Goal: Information Seeking & Learning: Learn about a topic

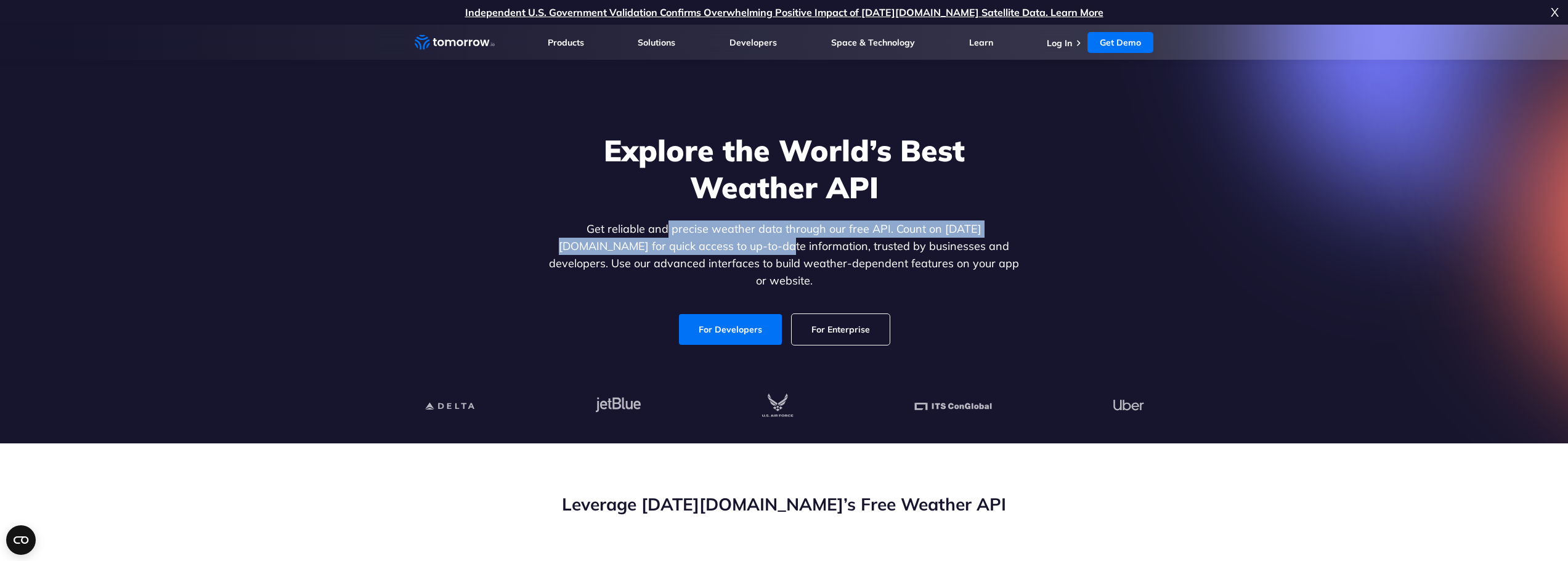
drag, startPoint x: 634, startPoint y: 238, endPoint x: 680, endPoint y: 244, distance: 46.4
click at [683, 245] on p "Get reliable and precise weather data through our free API. Count on Tomorrow.i…" at bounding box center [784, 255] width 476 height 69
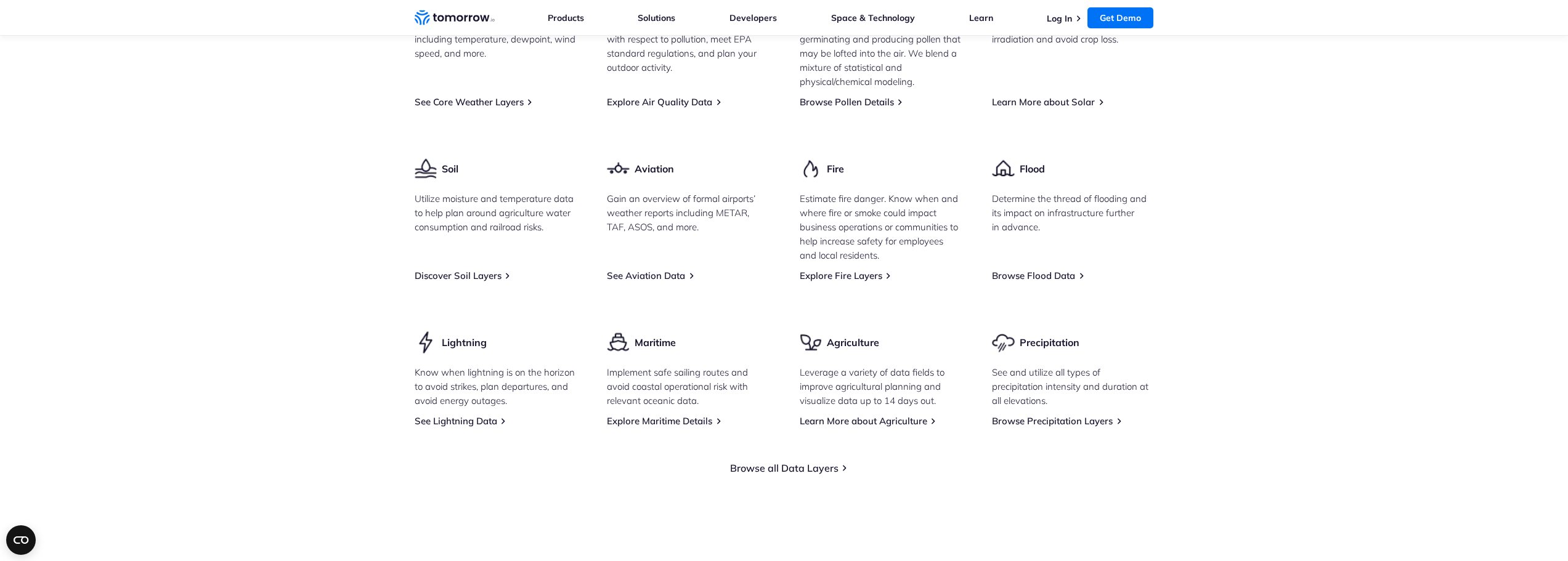
scroll to position [1724, 0]
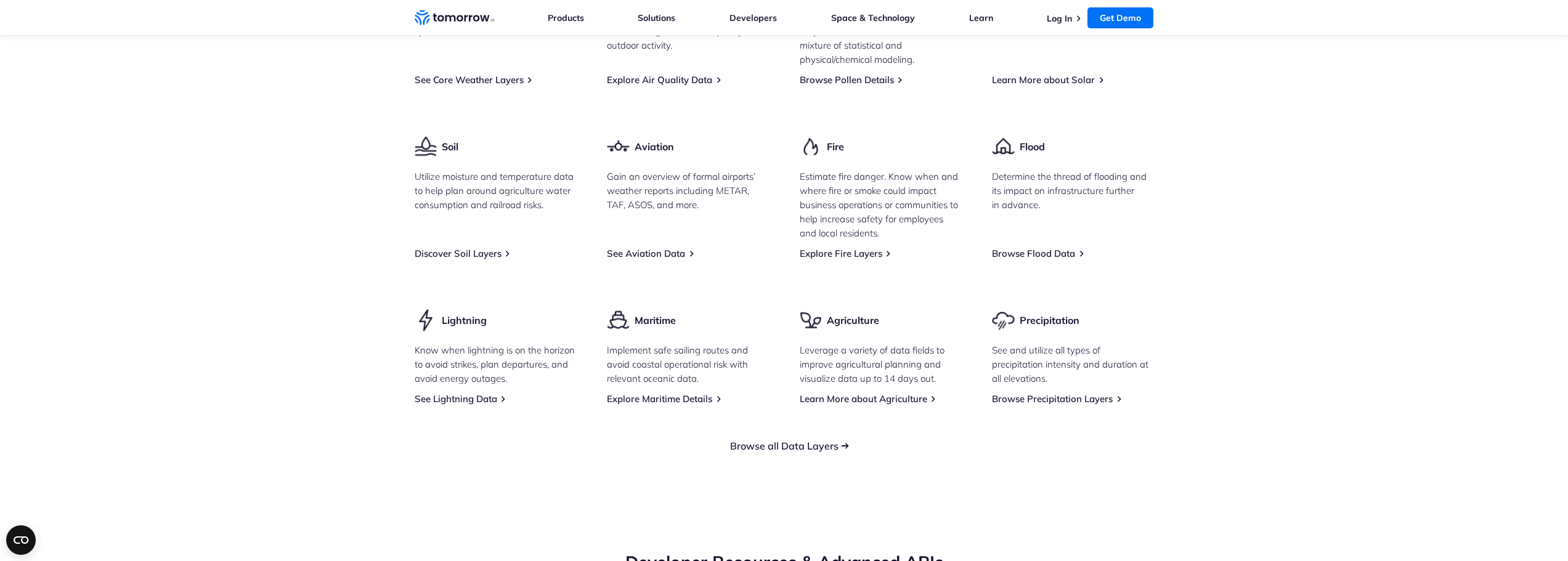
click at [788, 440] on link "Browse all Data Layers" at bounding box center [784, 446] width 108 height 12
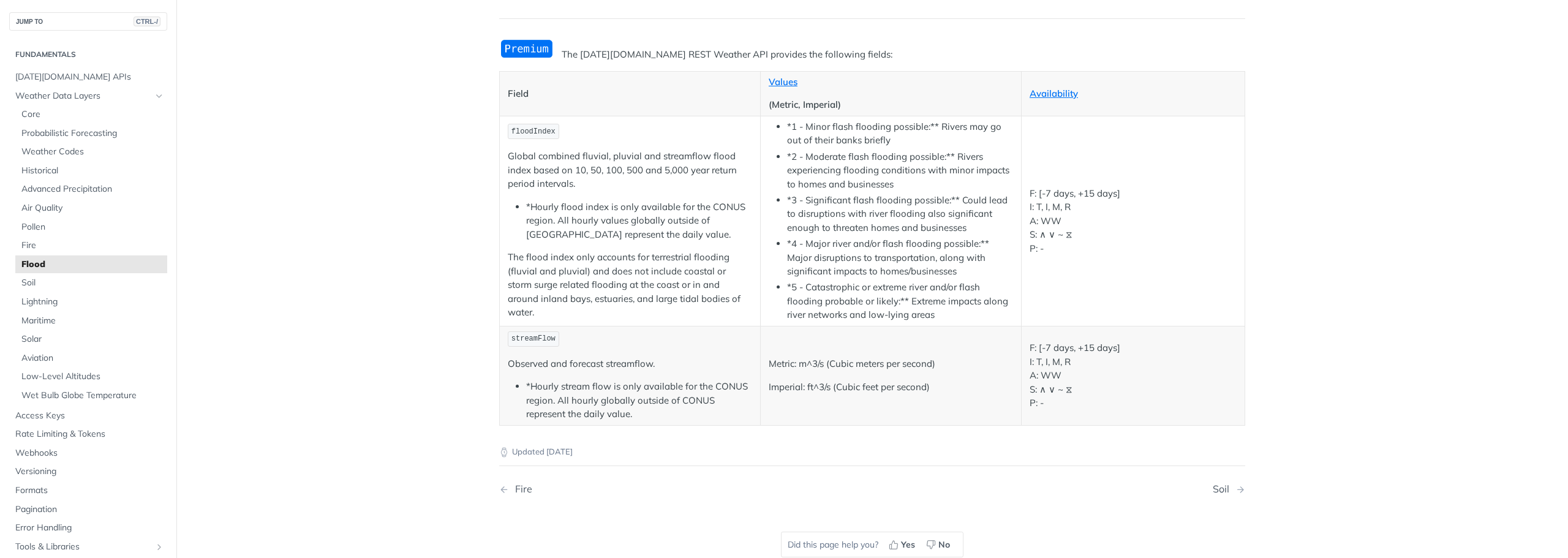
scroll to position [122, 0]
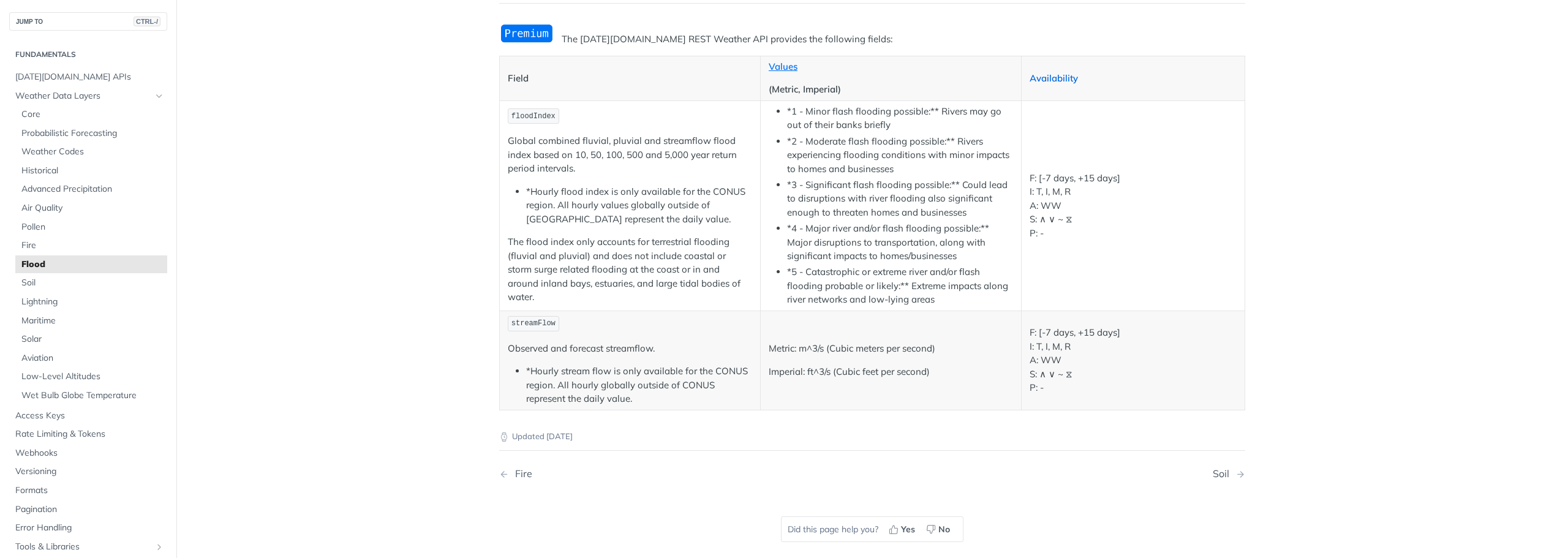
click at [1046, 81] on link "Availability" at bounding box center [1054, 78] width 48 height 12
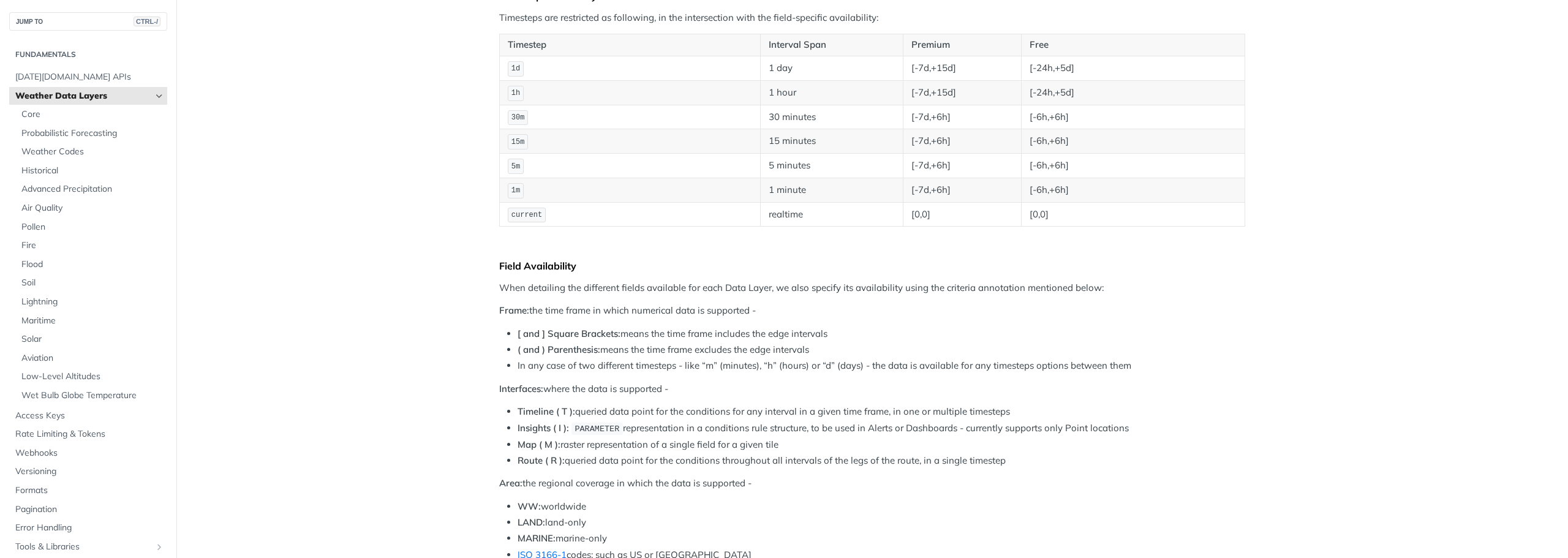
scroll to position [245, 0]
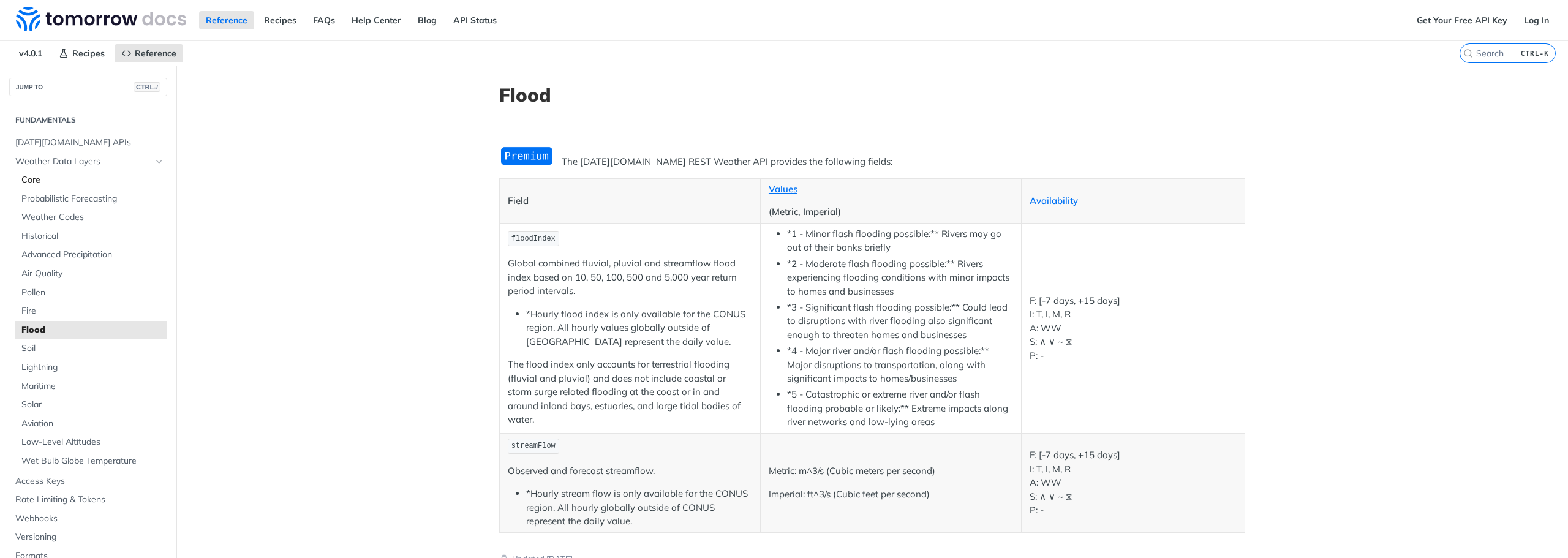
click at [45, 179] on span "Core" at bounding box center [92, 180] width 142 height 12
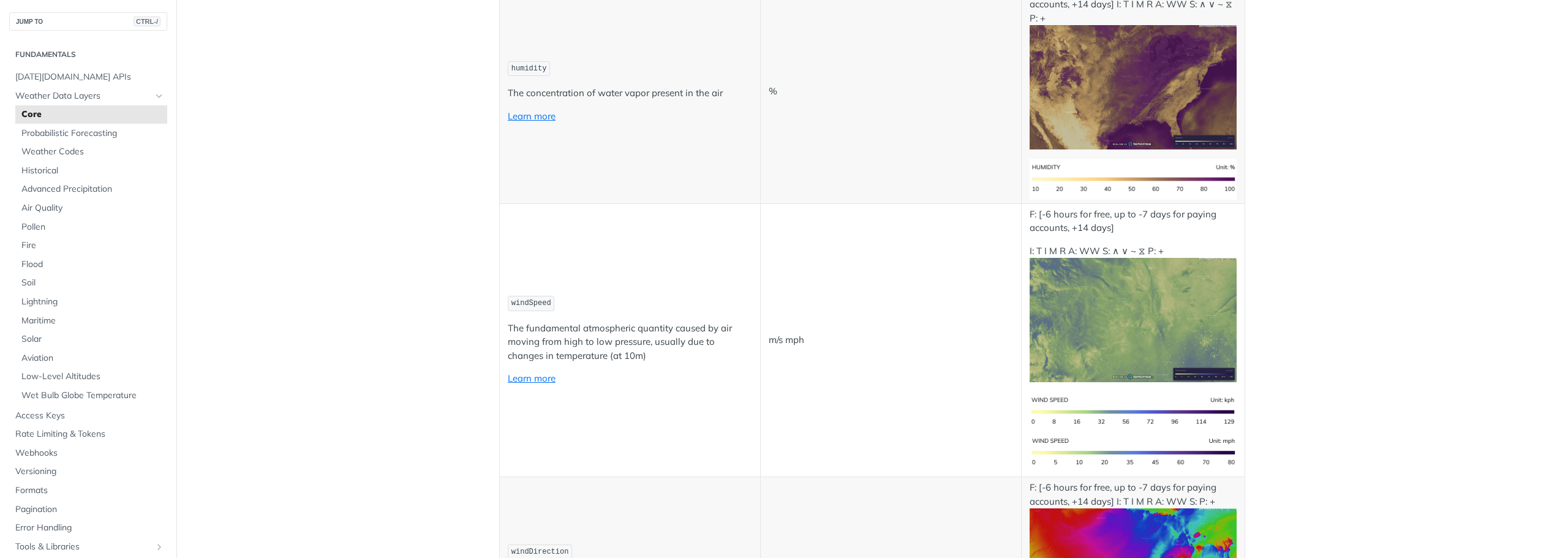
scroll to position [551, 0]
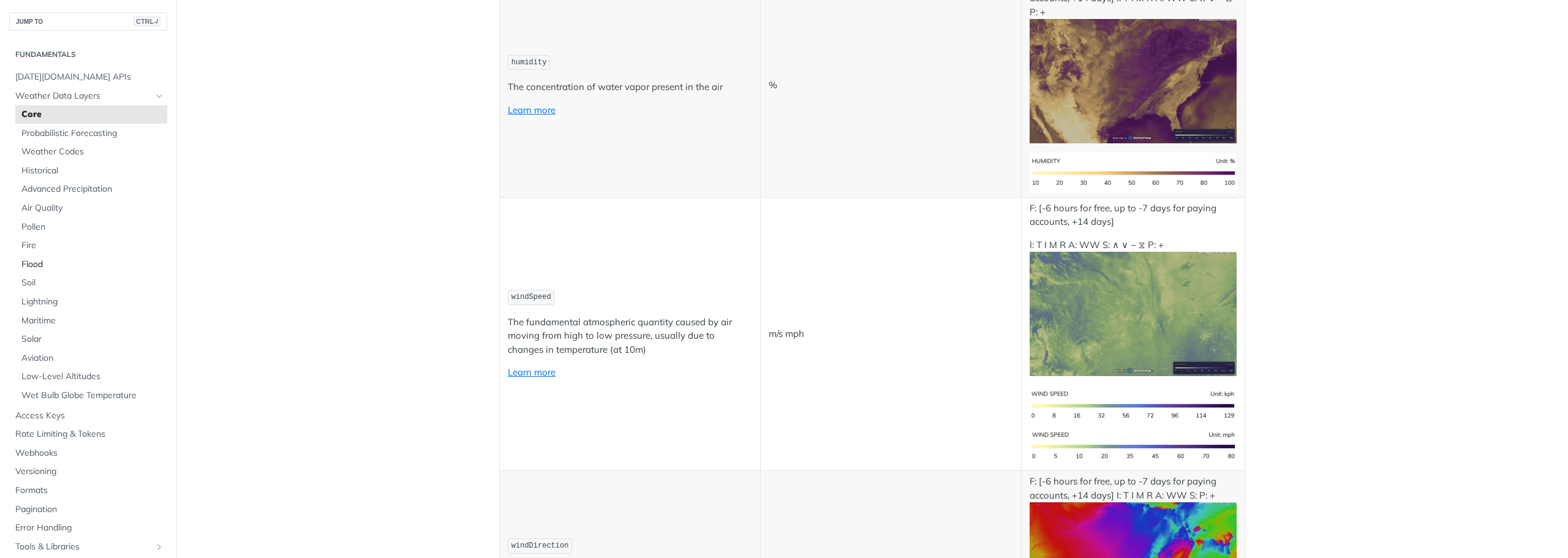
click at [30, 260] on span "Flood" at bounding box center [92, 264] width 142 height 12
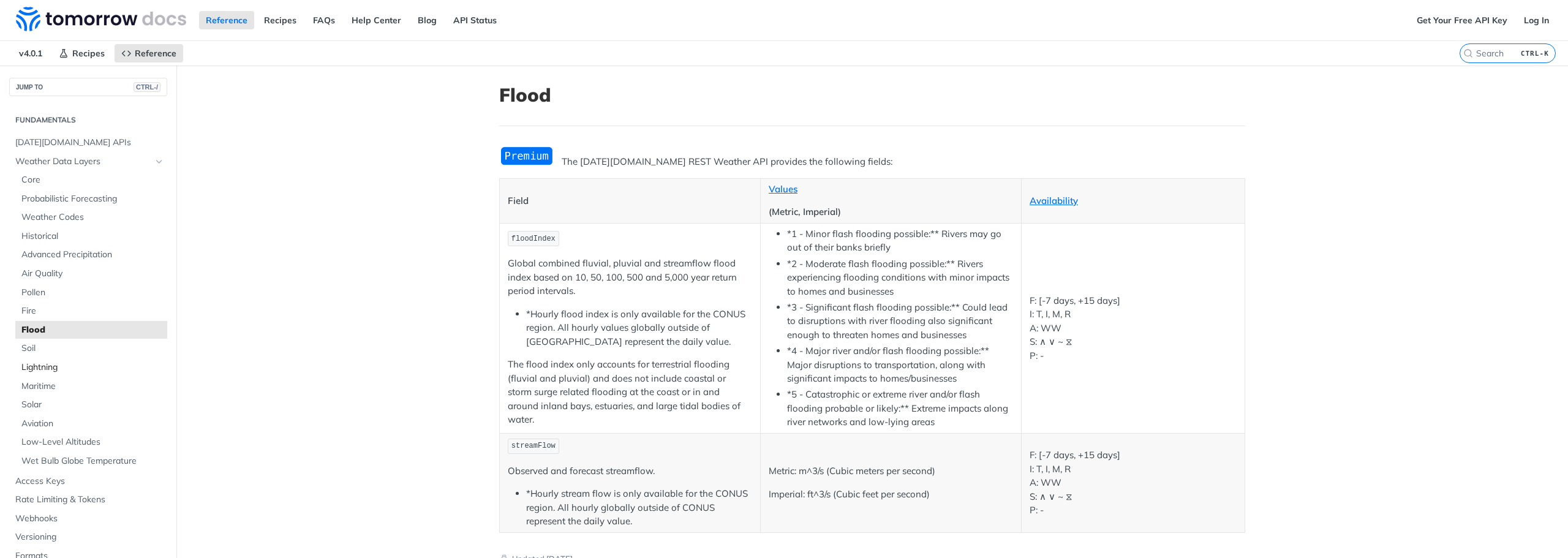
click at [48, 369] on span "Lightning" at bounding box center [92, 367] width 142 height 12
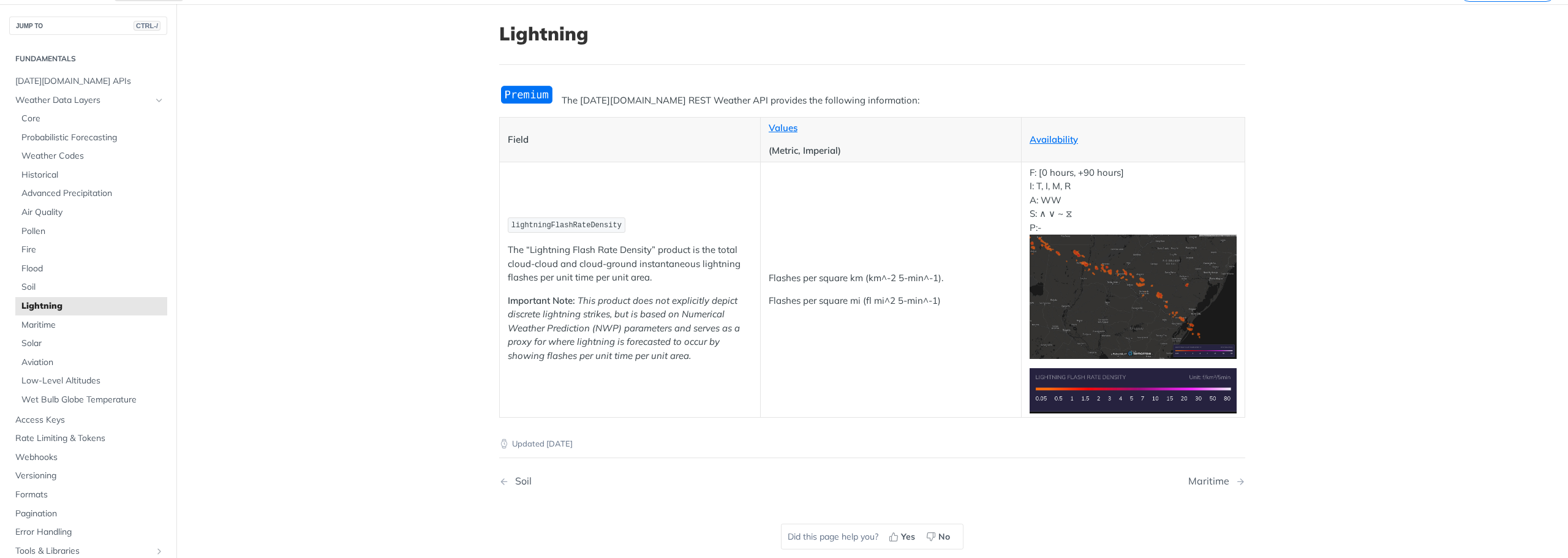
scroll to position [122, 0]
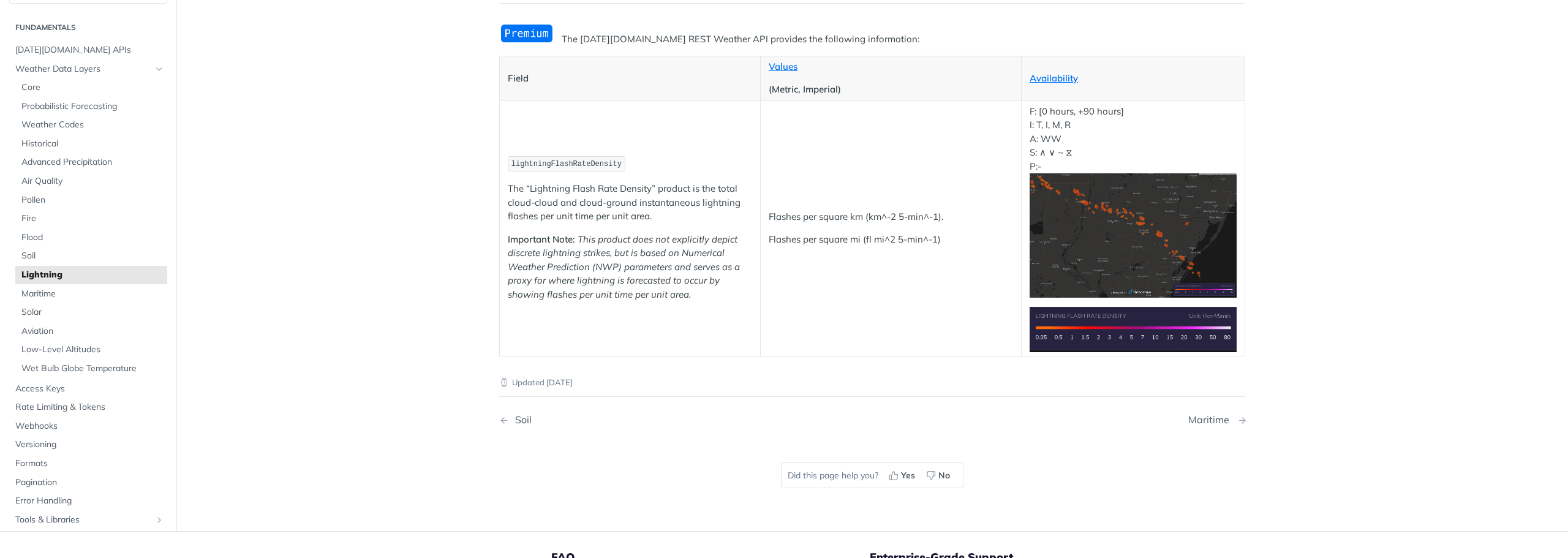
click at [1201, 420] on div "Maritime" at bounding box center [1212, 419] width 47 height 12
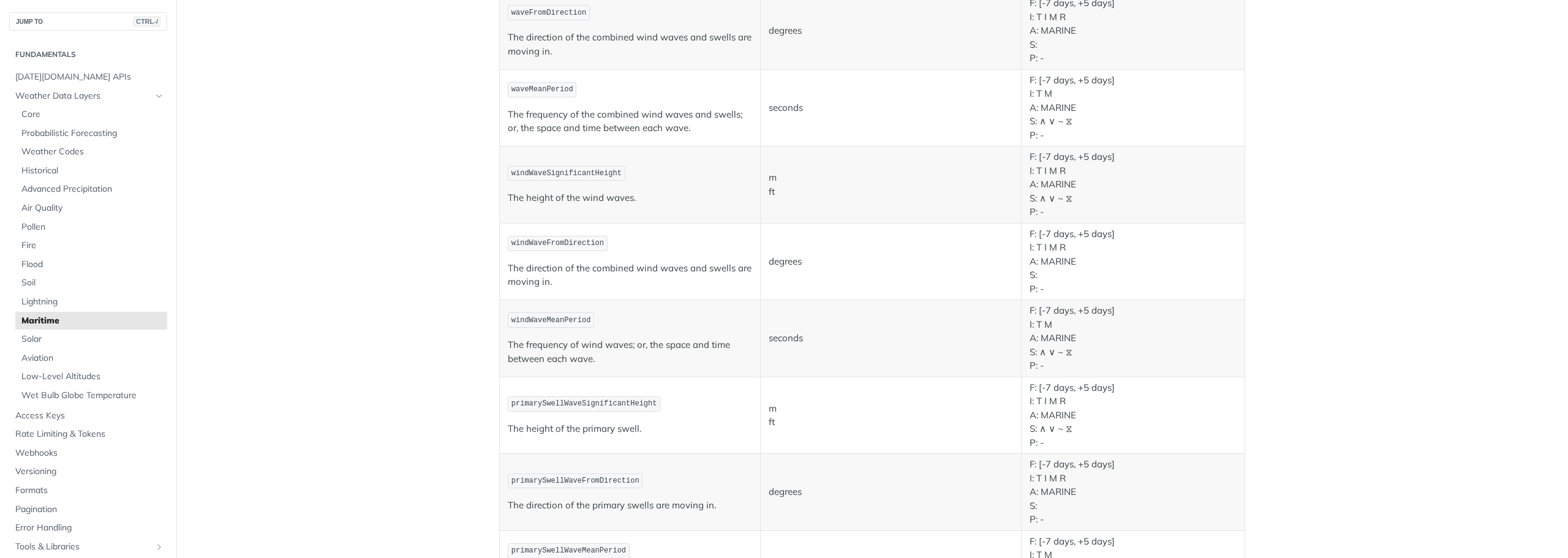
scroll to position [428, 0]
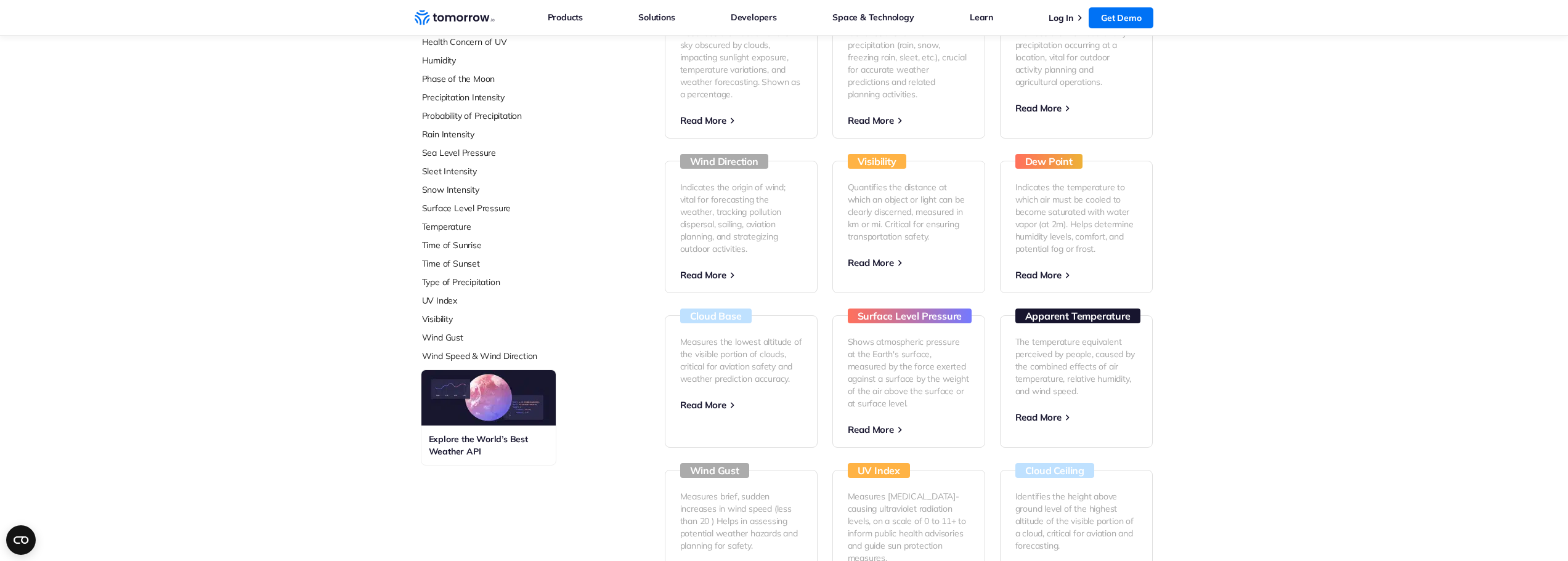
scroll to position [308, 0]
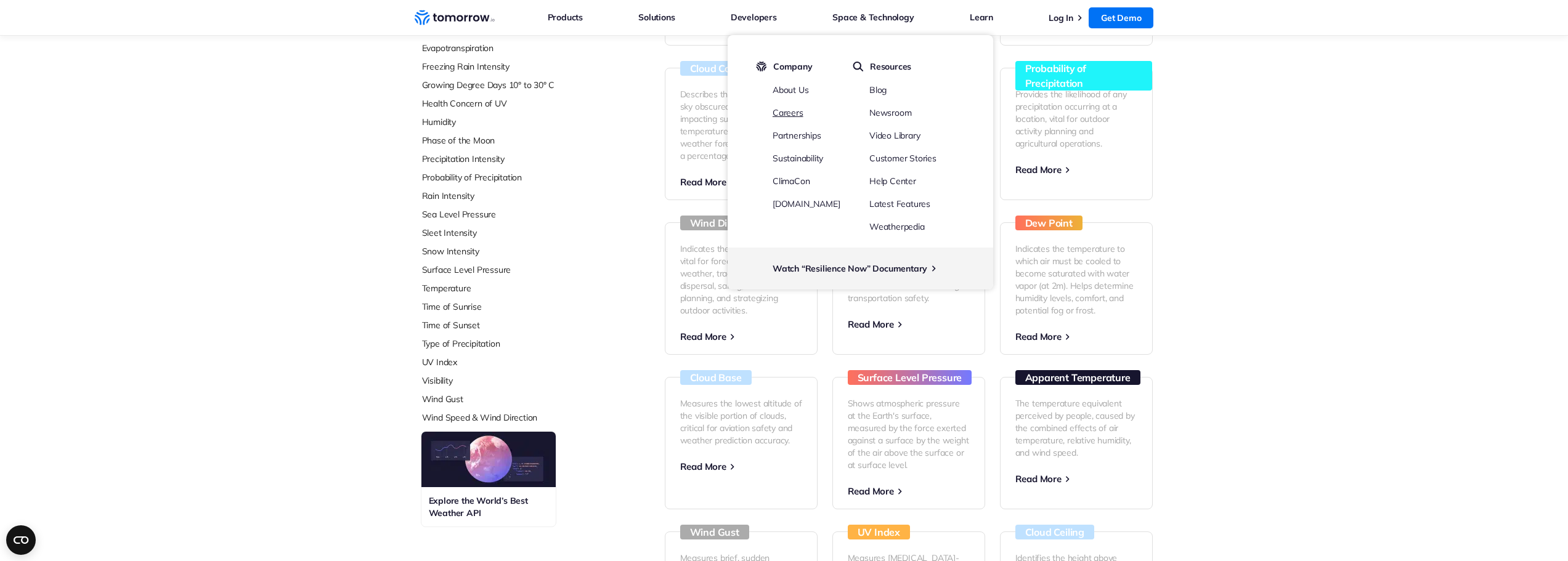
click at [790, 110] on link "Careers" at bounding box center [788, 112] width 31 height 11
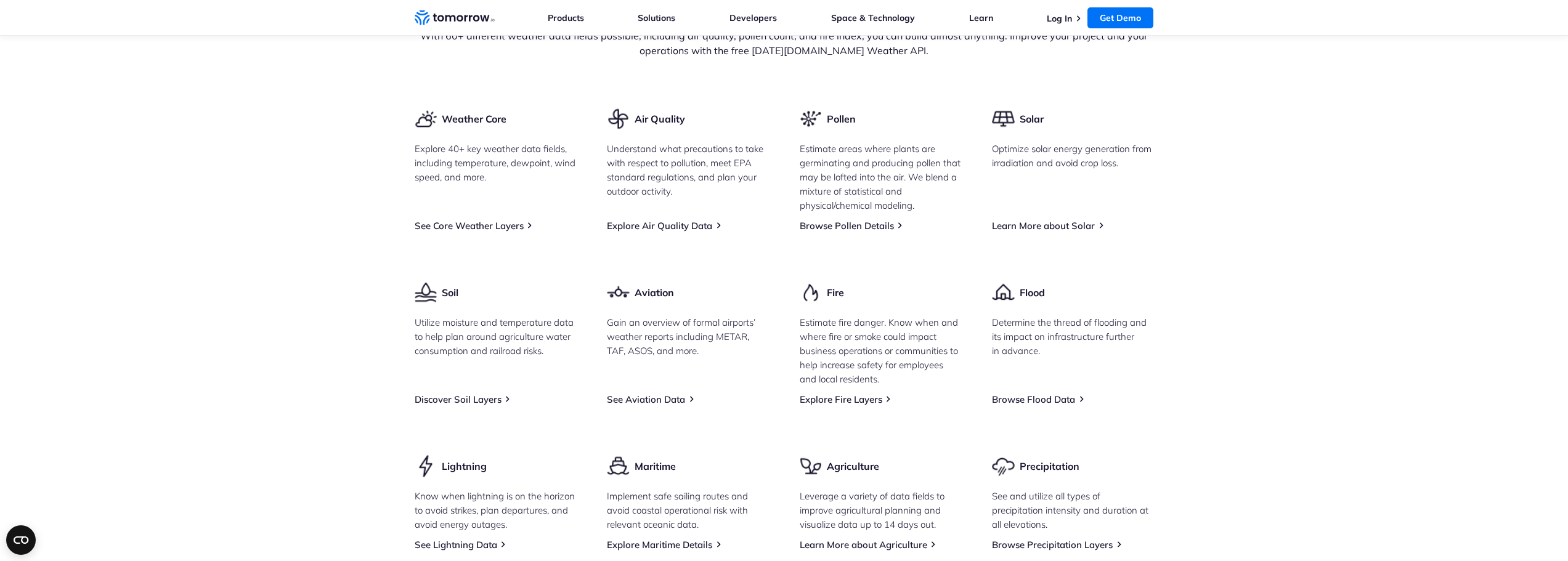
scroll to position [1540, 0]
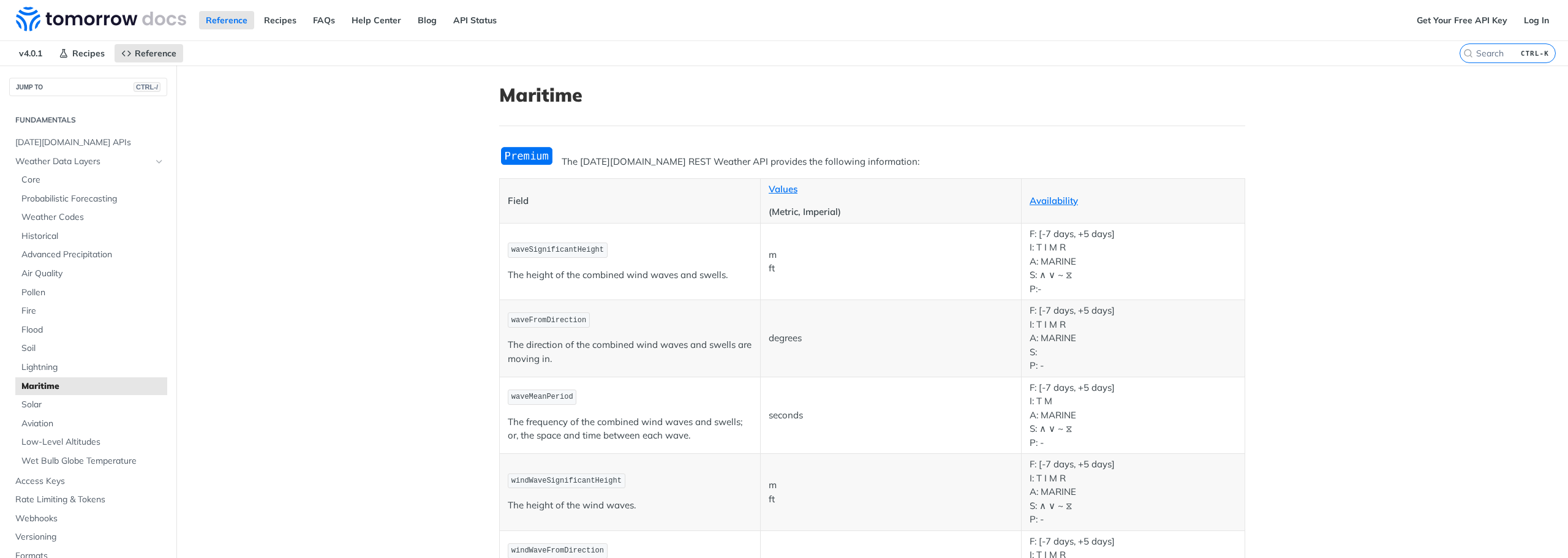
scroll to position [428, 0]
